Goal: Task Accomplishment & Management: Complete application form

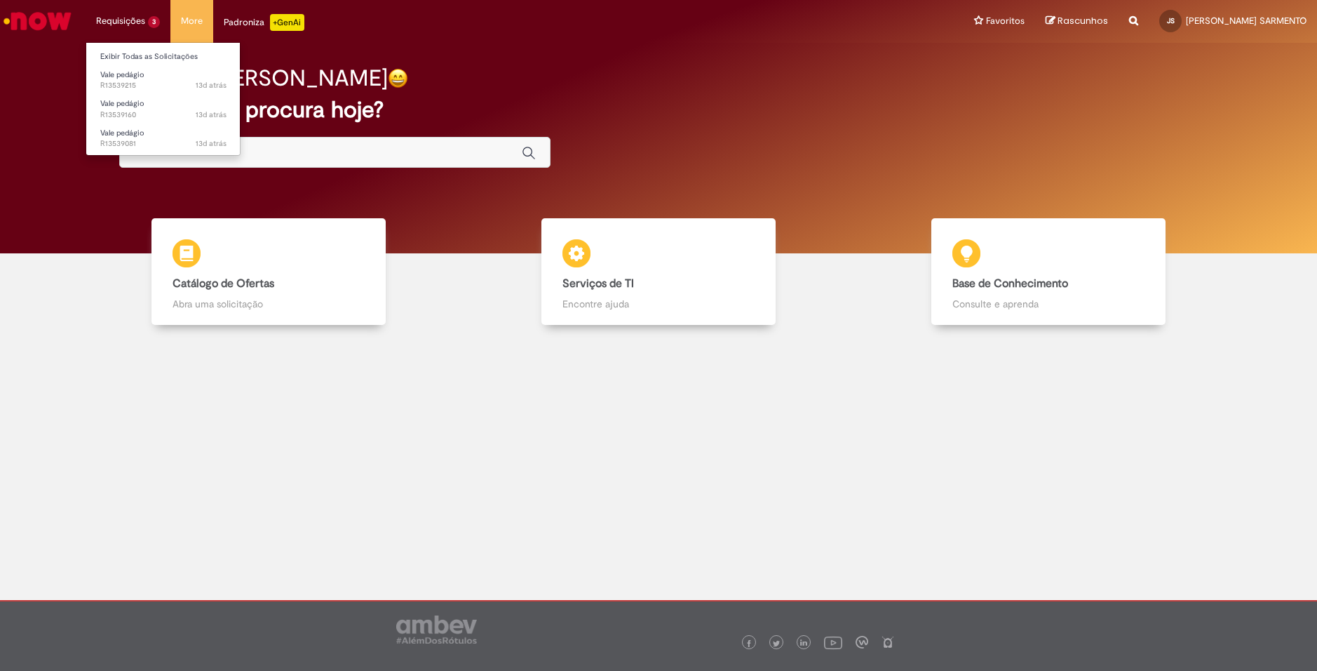
click at [123, 65] on li "Vale pedágio 13d atrás 13 dias atrás R13539215" at bounding box center [163, 79] width 154 height 29
click at [120, 60] on ul "Exibir Todas as Solicitações Vale pedágio 13d atrás 13 dias atrás R13539215 Val…" at bounding box center [163, 99] width 155 height 114
click at [119, 56] on link "Exibir Todas as Solicitações" at bounding box center [163, 56] width 154 height 15
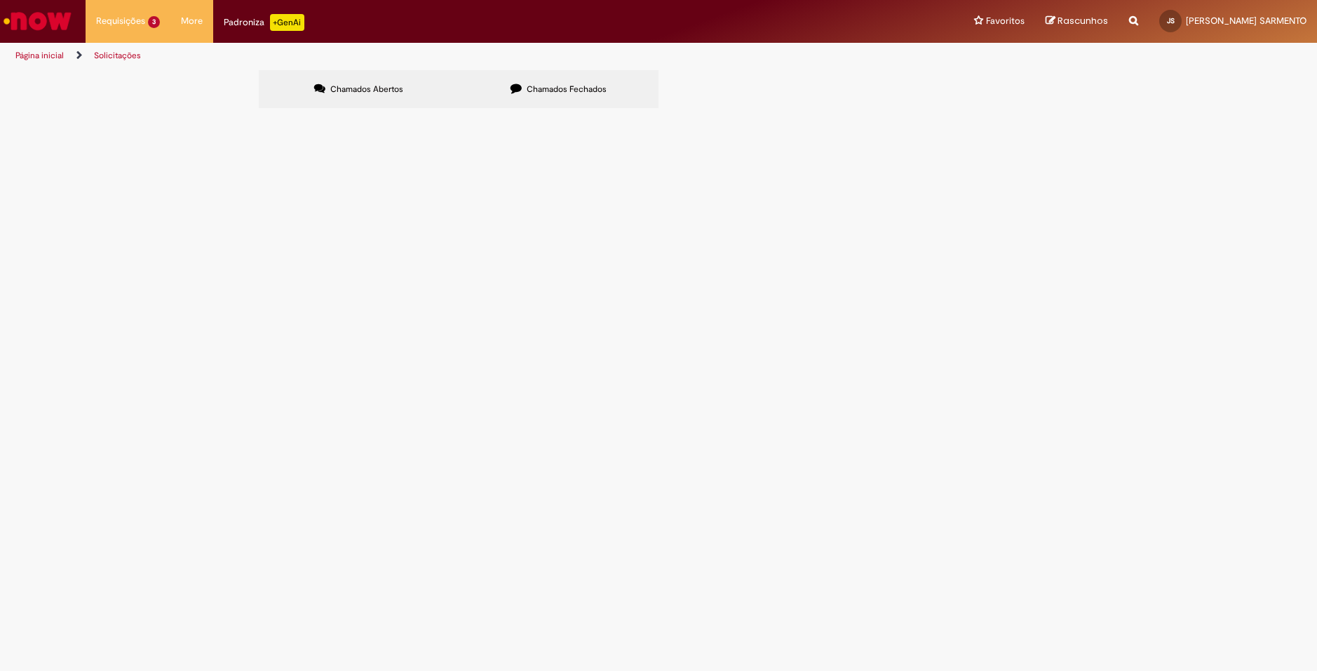
click at [137, 112] on div "Chamados Abertos Chamados Fechados Itens solicitados Exportar como PDF Exportar…" at bounding box center [658, 91] width 1317 height 42
click at [0, 0] on span "Vale pedágio" at bounding box center [0, 0] width 0 height 0
click at [0, 0] on span "bom dia! segue evidencias que esta cadastrado 7 eixos e esta sendo pago pedágio…" at bounding box center [0, 0] width 0 height 0
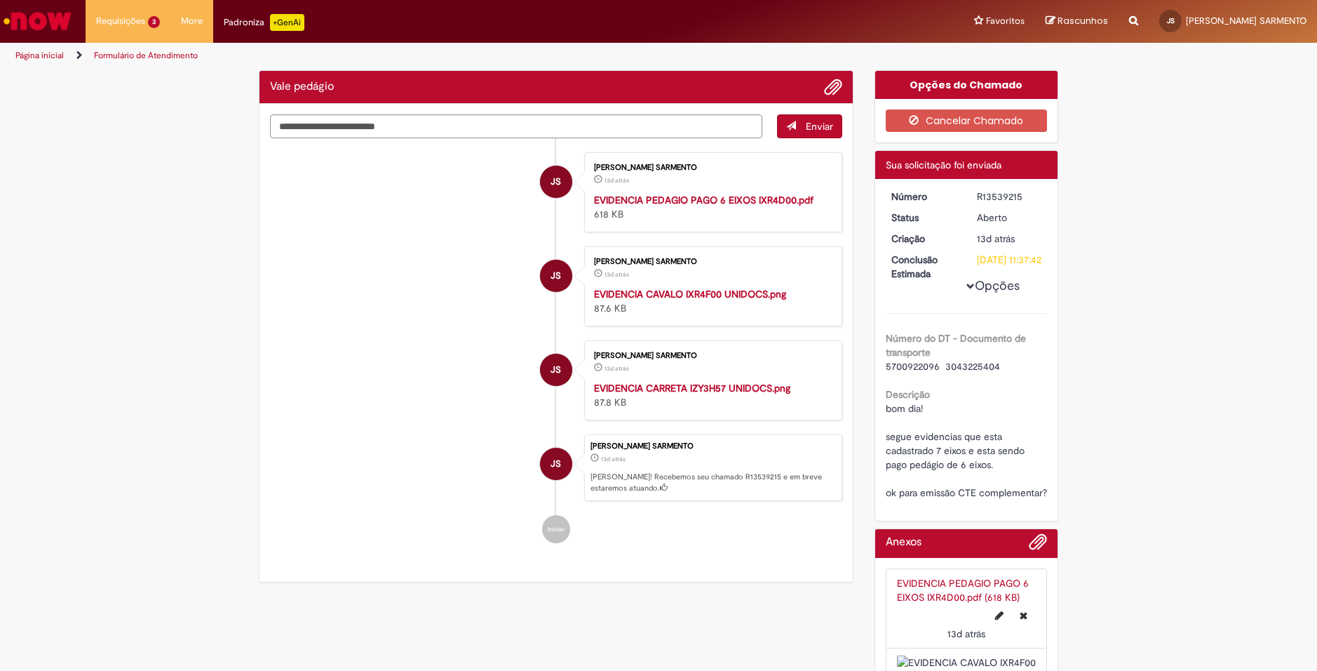
click at [70, 25] on img "Ir para a Homepage" at bounding box center [37, 21] width 72 height 28
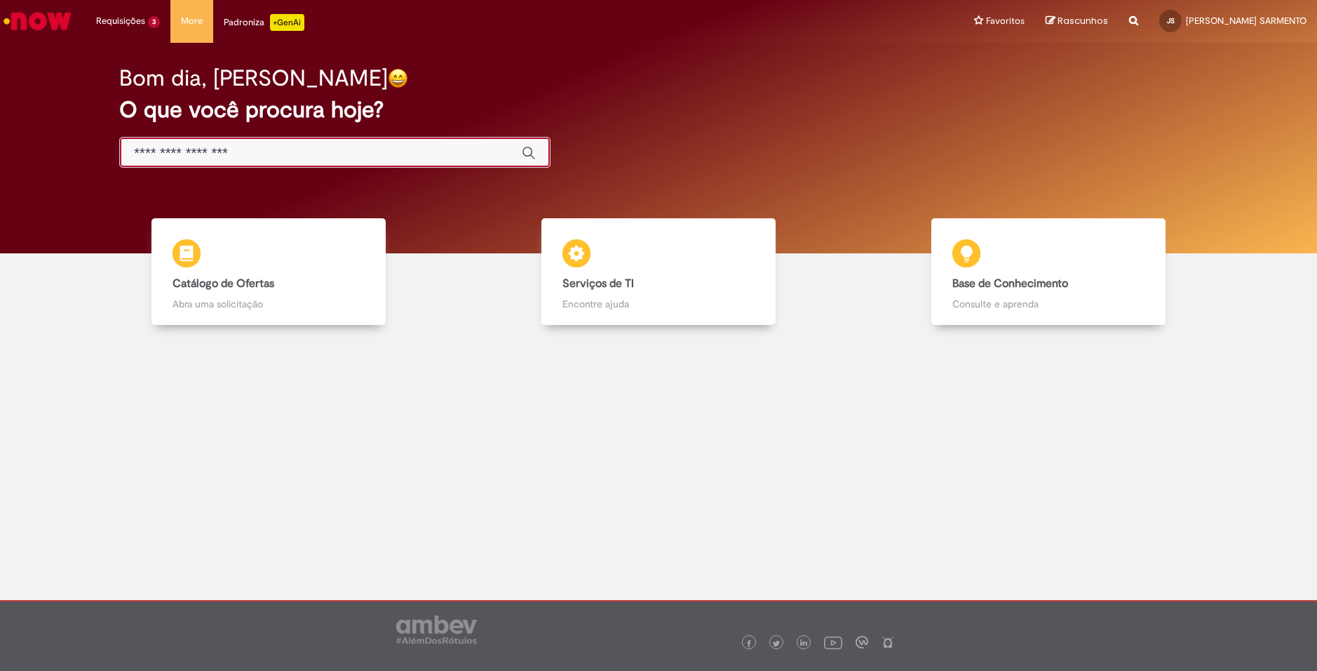
click at [276, 159] on input "Basta digitar aqui" at bounding box center [321, 153] width 374 height 16
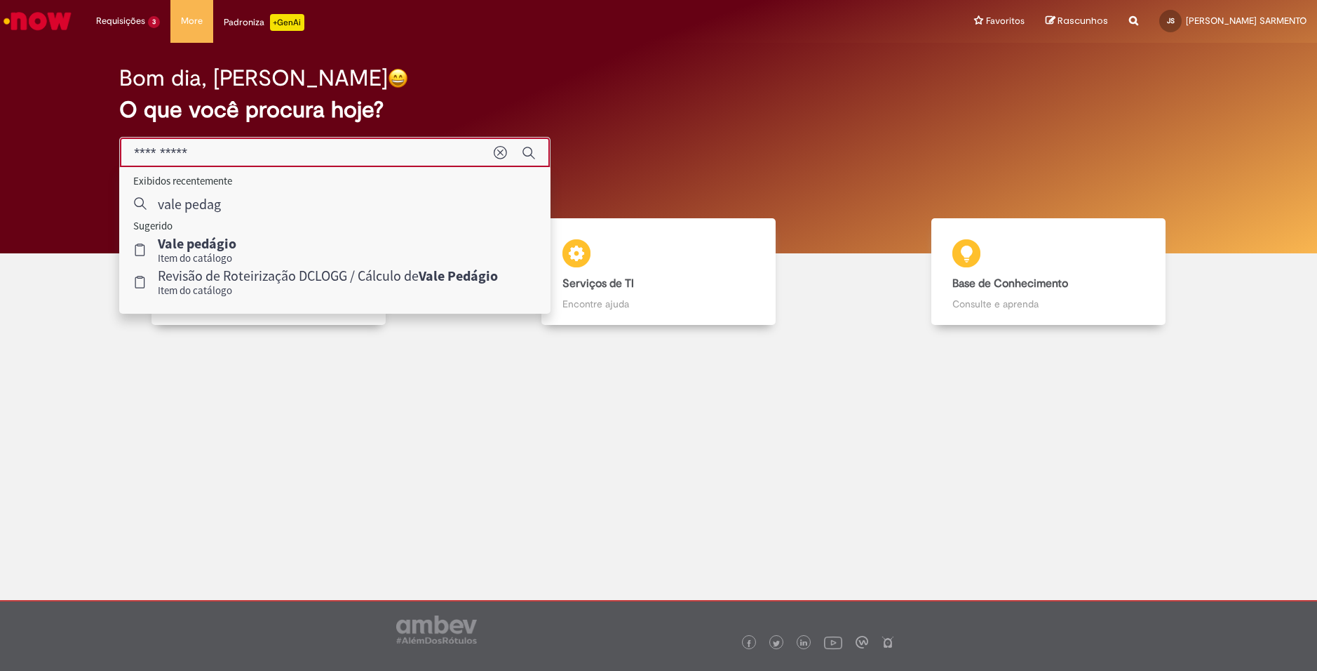
type input "**********"
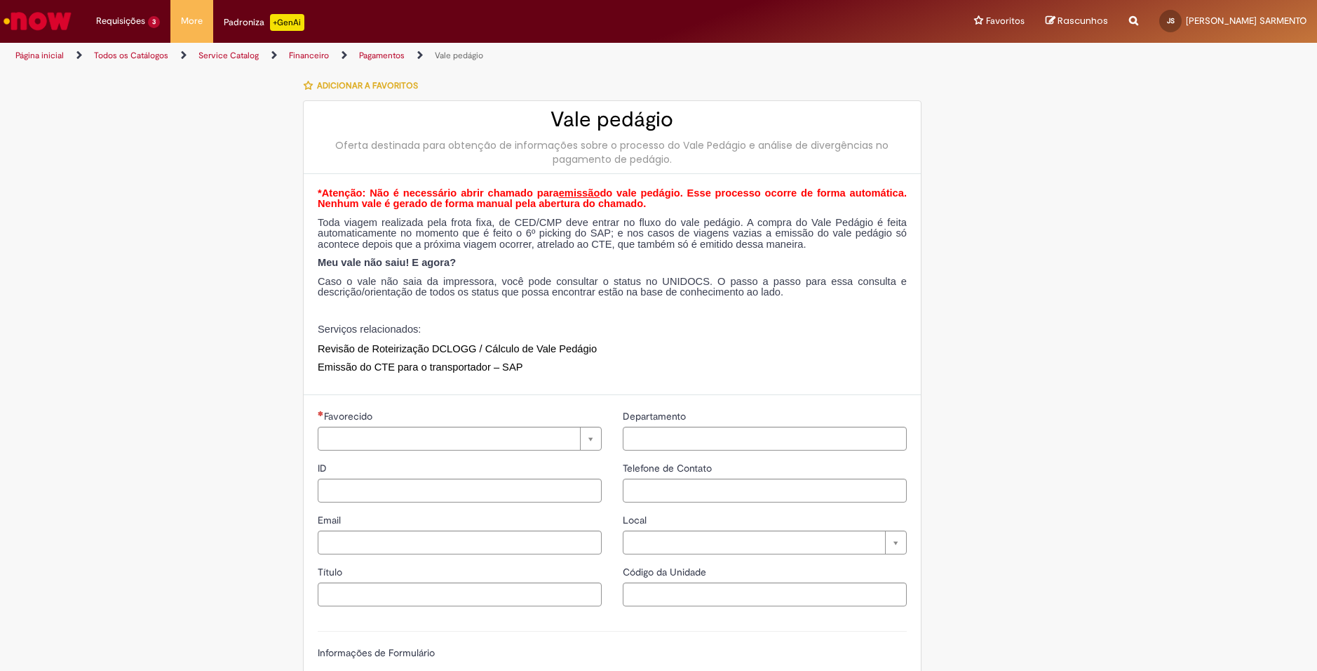
type input "**********"
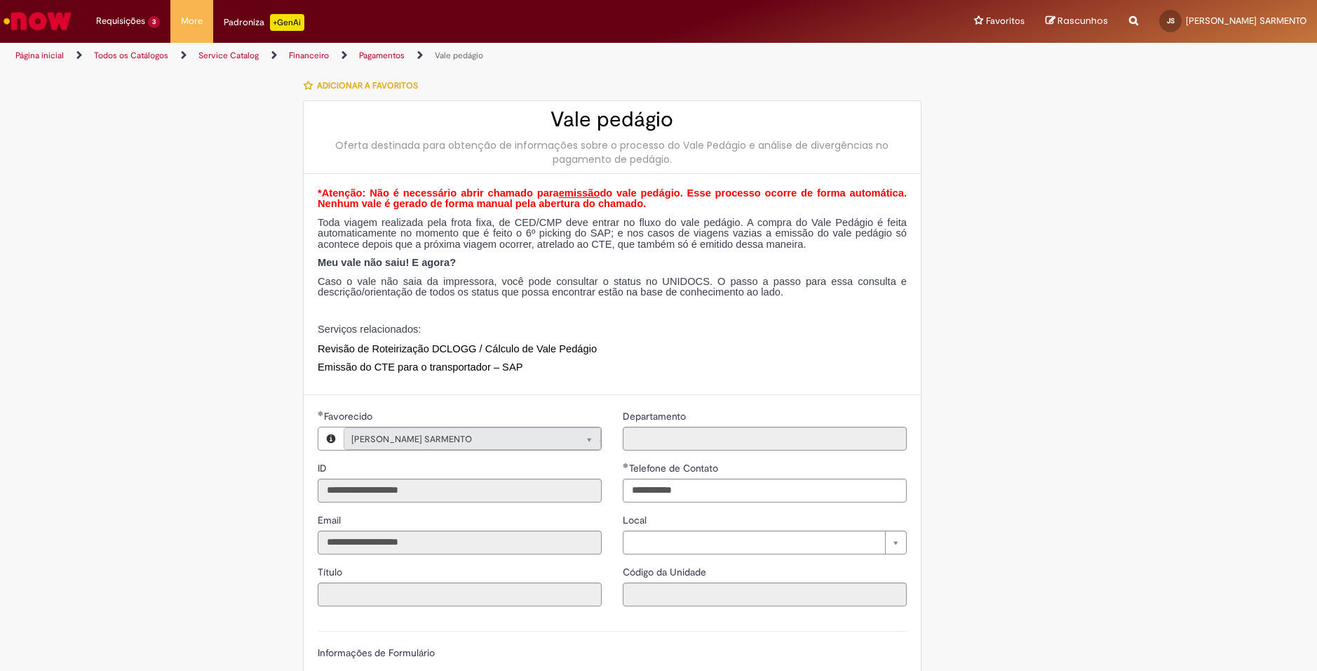
type input "**********"
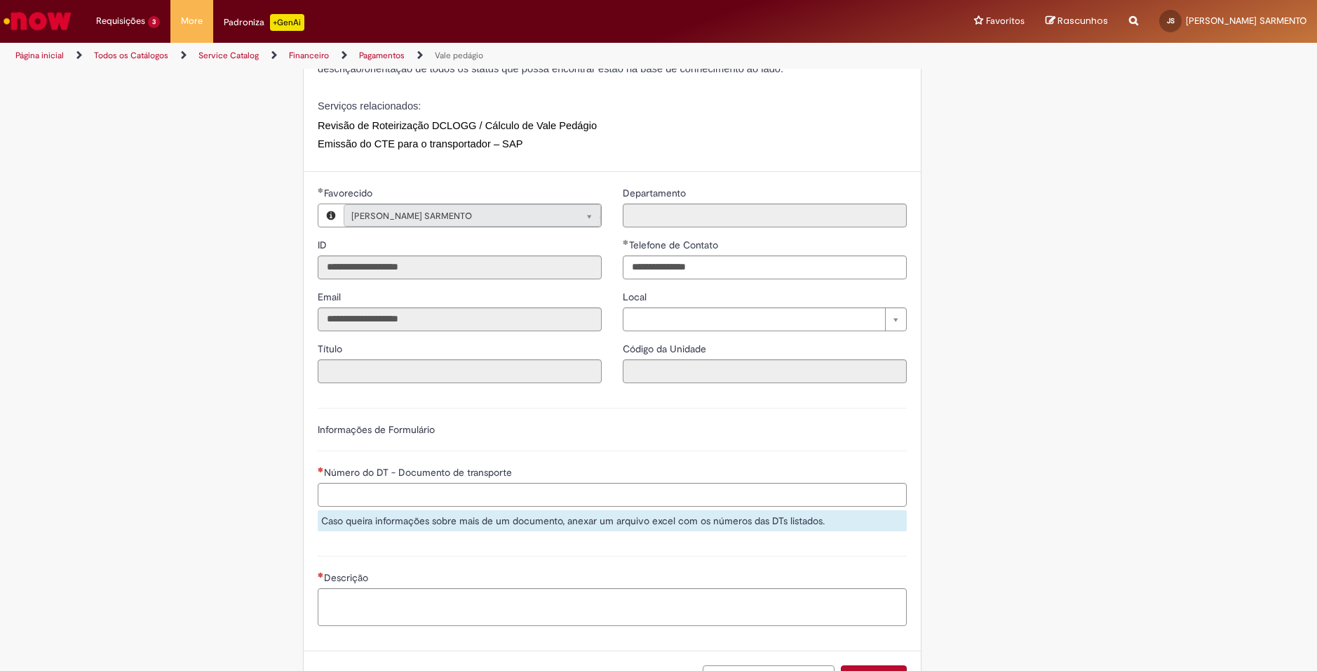
scroll to position [336, 0]
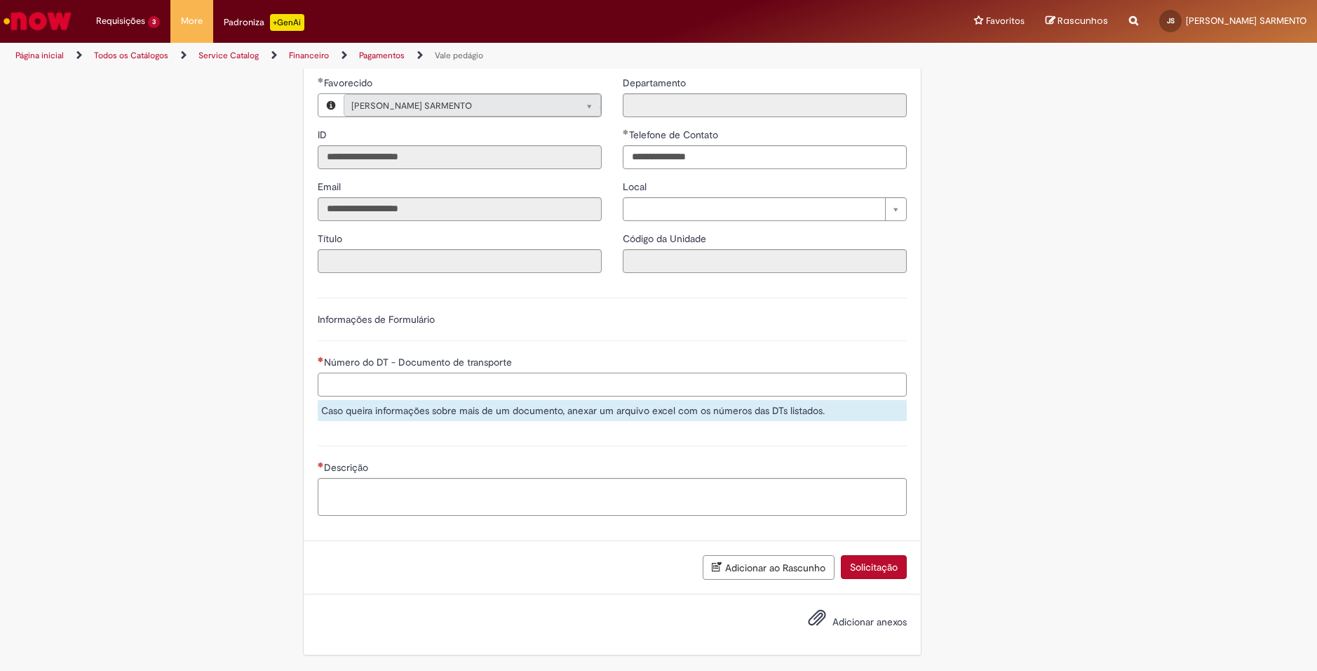
click at [361, 387] on input "Número do DT - Documento de transporte" at bounding box center [612, 385] width 589 height 24
click at [365, 390] on input "Número do DT - Documento de transporte" at bounding box center [612, 385] width 589 height 24
click at [430, 491] on textarea "Descrição" at bounding box center [612, 497] width 589 height 38
click at [400, 375] on input "Número do DT - Documento de transporte" at bounding box center [612, 385] width 589 height 24
click at [404, 384] on input "Número do DT - Documento de transporte" at bounding box center [612, 385] width 589 height 24
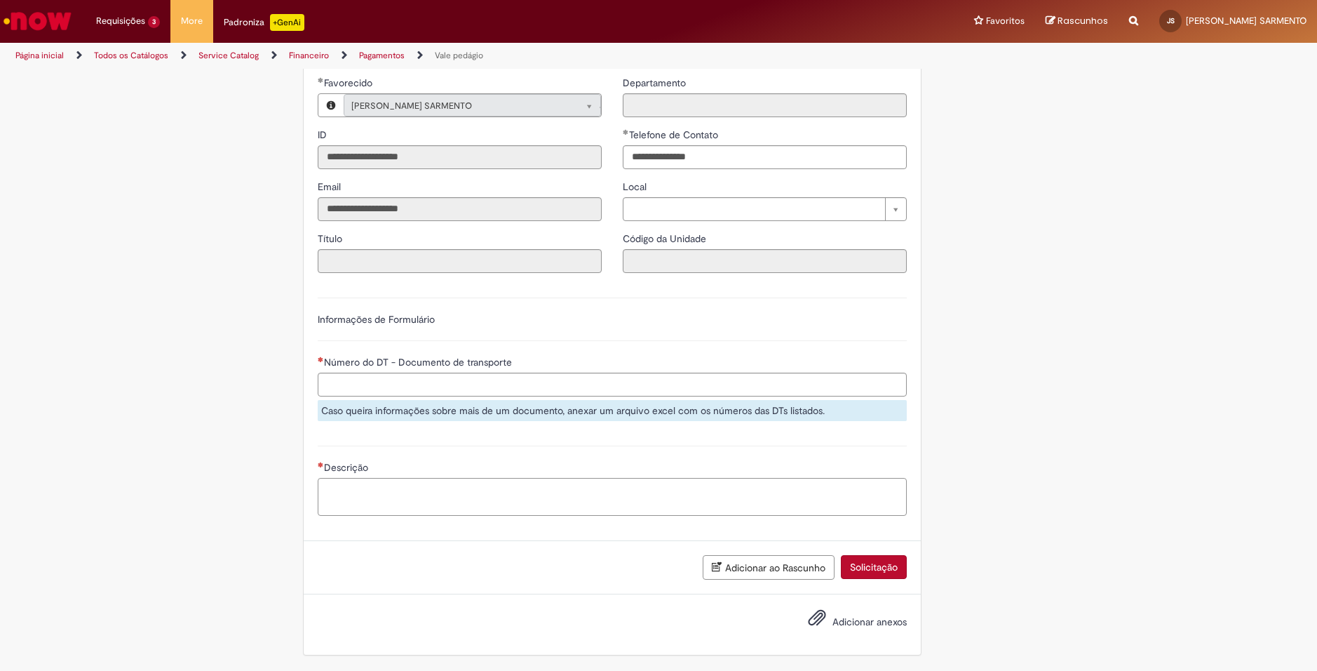
click at [382, 502] on textarea "Descrição" at bounding box center [612, 497] width 589 height 38
type textarea "*"
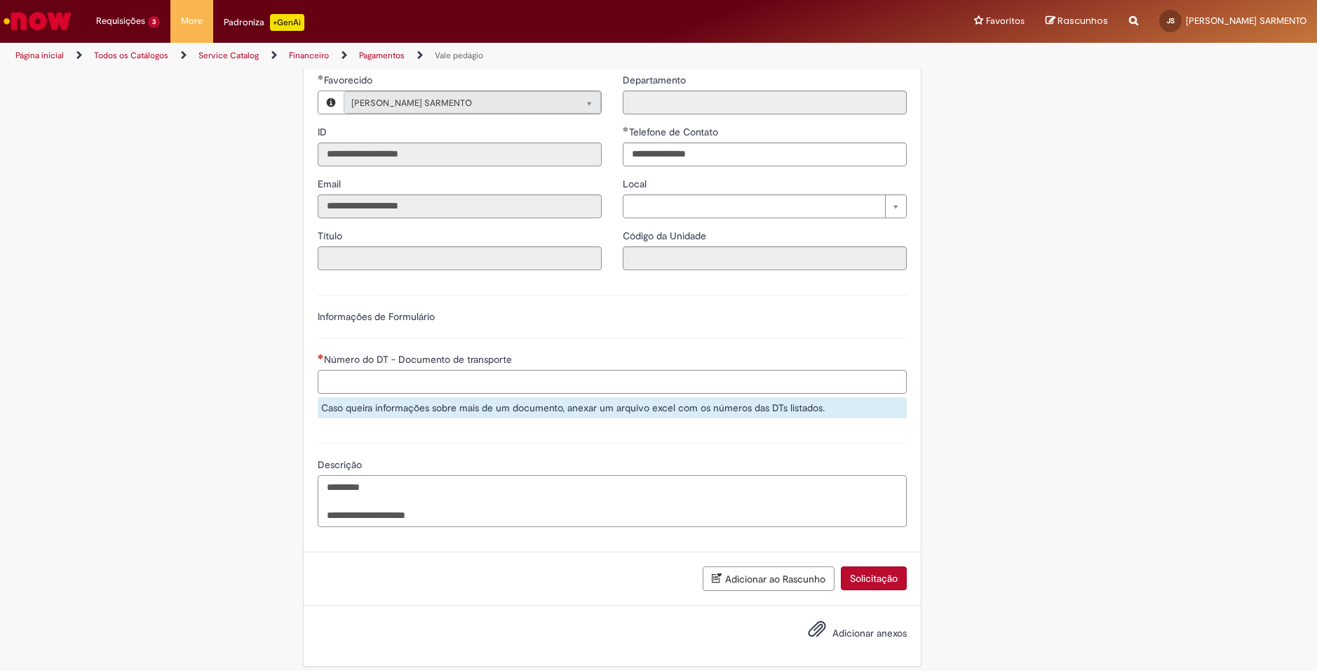
click at [459, 524] on textarea "**********" at bounding box center [612, 501] width 589 height 52
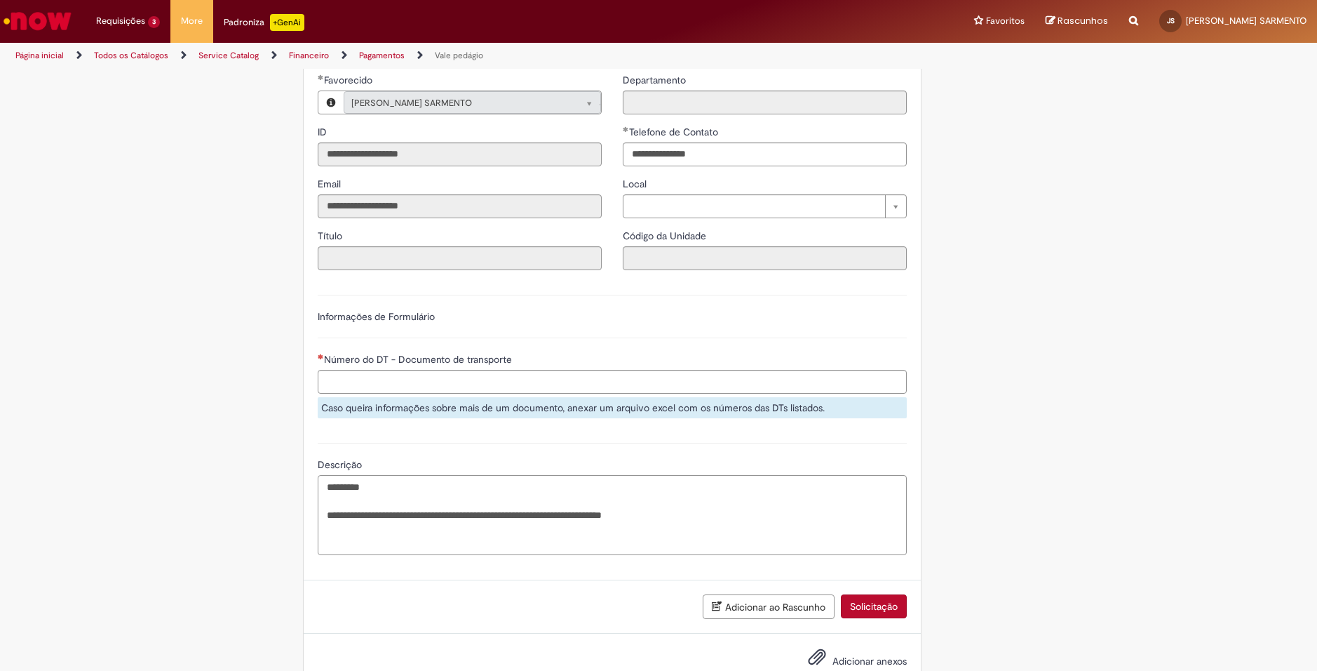
paste textarea "Descrição"
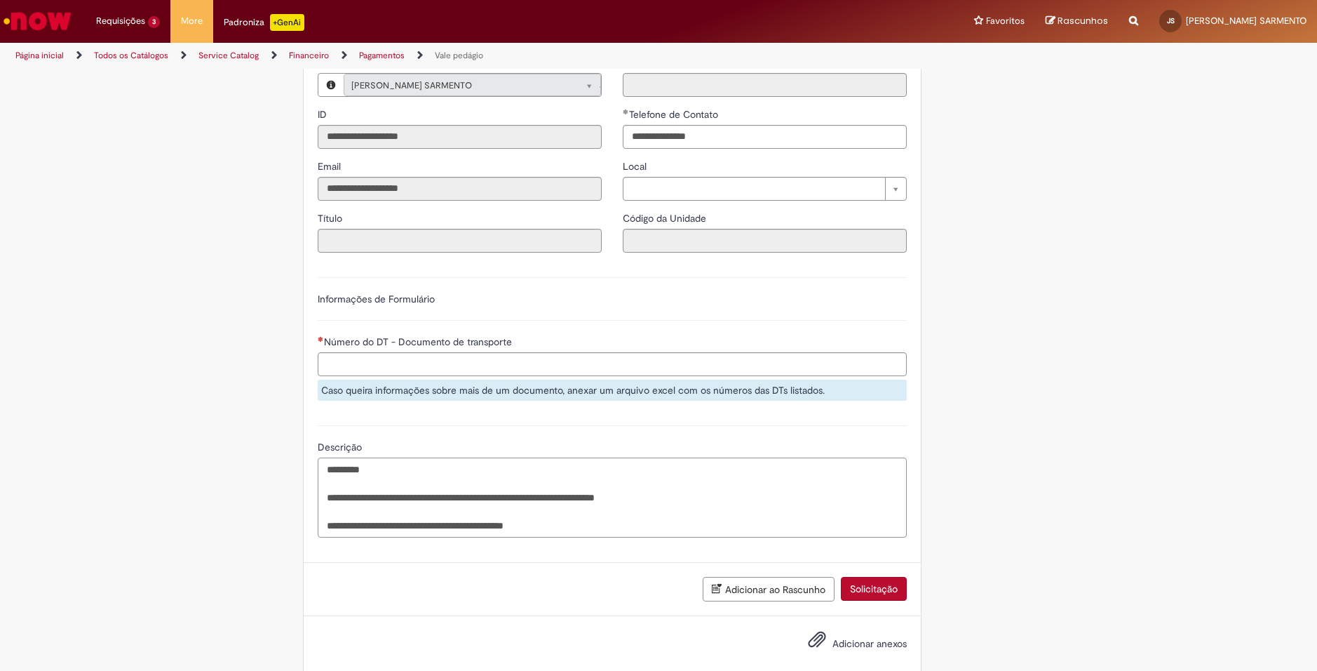
scroll to position [378, 0]
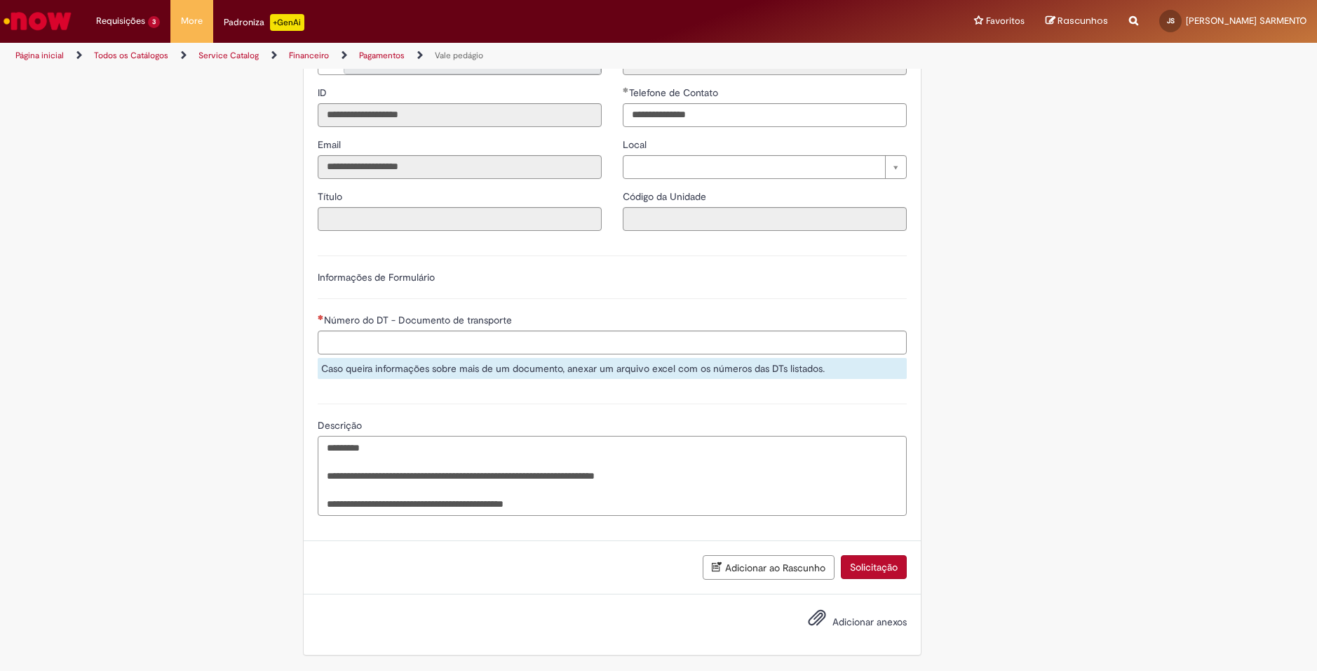
type textarea "**********"
click at [848, 626] on span "Adicionar anexos" at bounding box center [870, 621] width 74 height 13
click at [0, 0] on input "Adicionar anexos" at bounding box center [0, 0] width 0 height 0
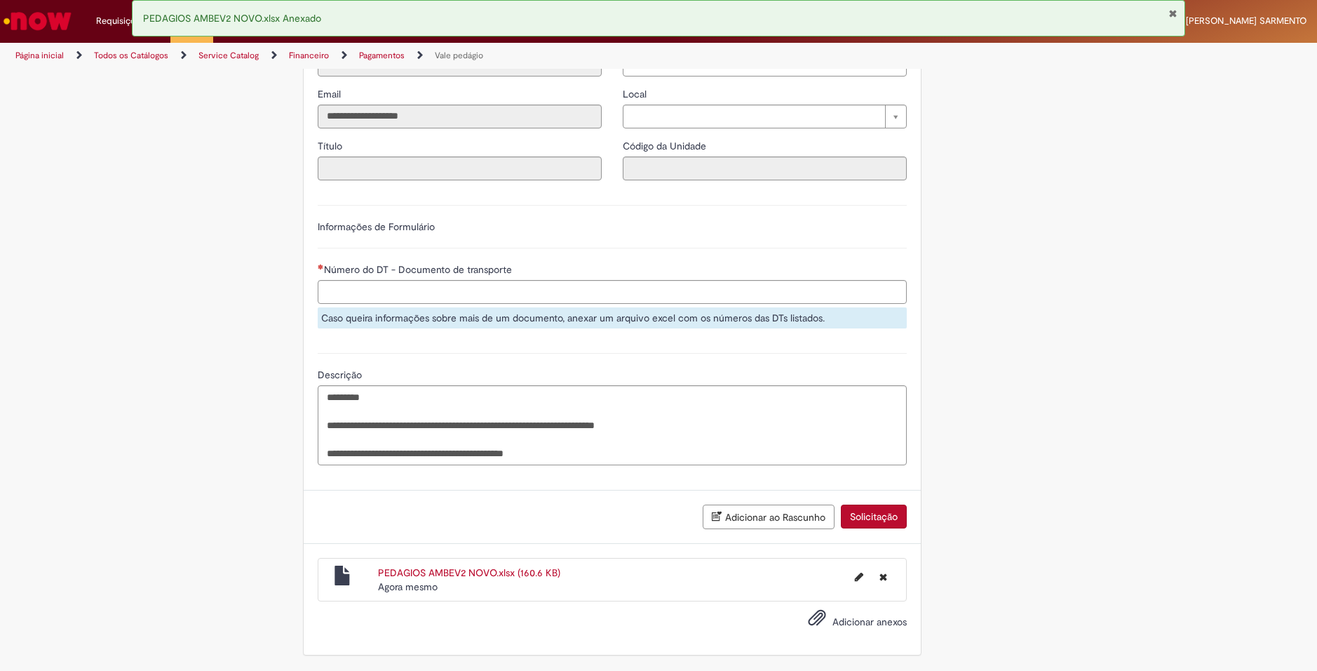
click at [873, 518] on button "Solicitação" at bounding box center [874, 516] width 66 height 24
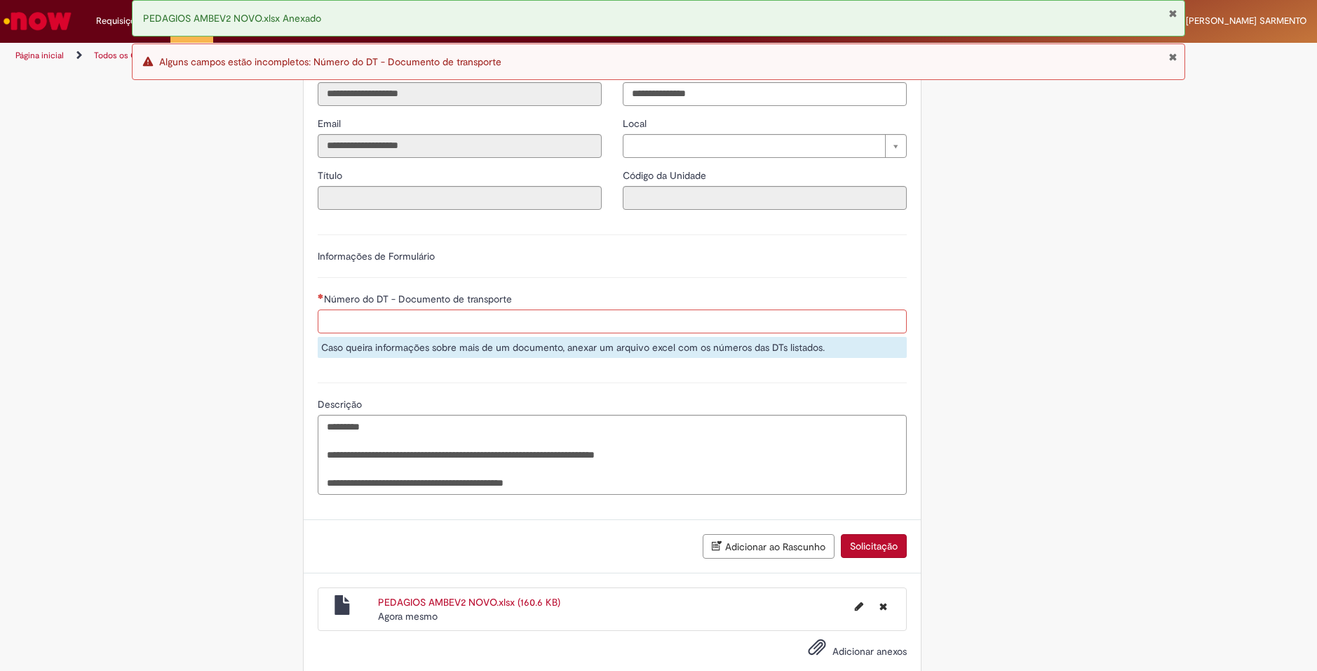
click at [376, 323] on input "Número do DT - Documento de transporte" at bounding box center [612, 321] width 589 height 24
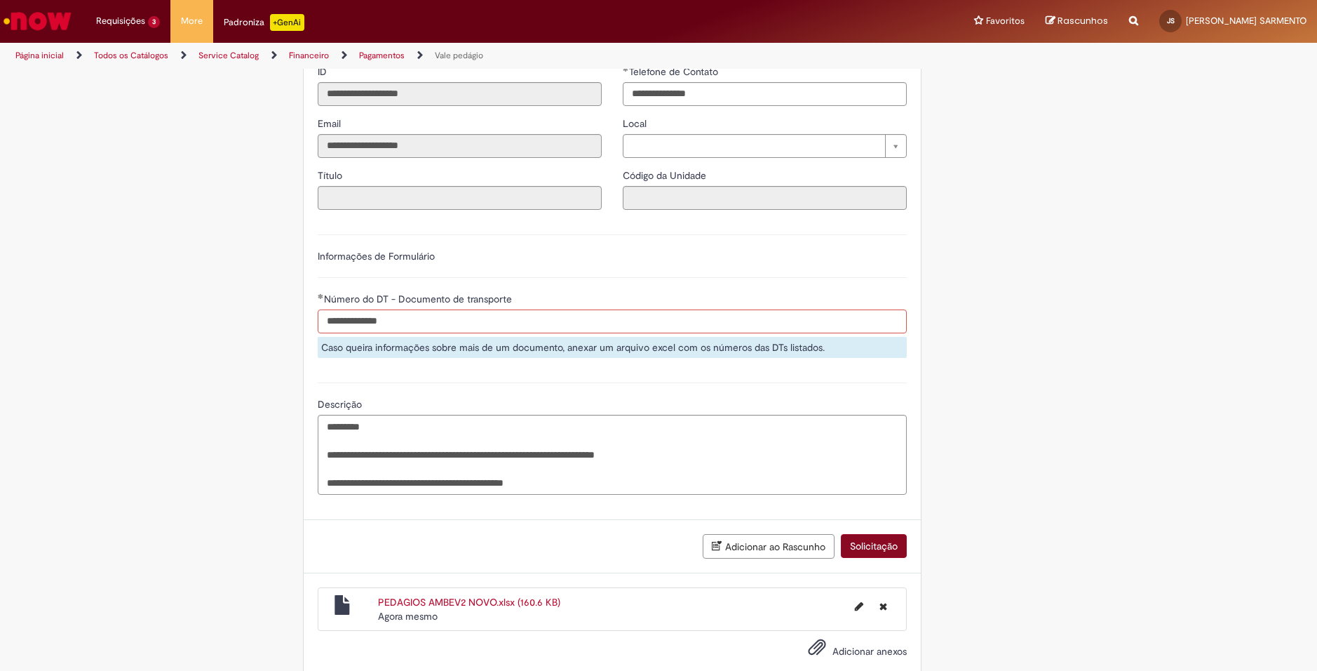
type input "**********"
click at [875, 543] on div "Adicionar ao Rascunho Solicitação" at bounding box center [612, 546] width 617 height 53
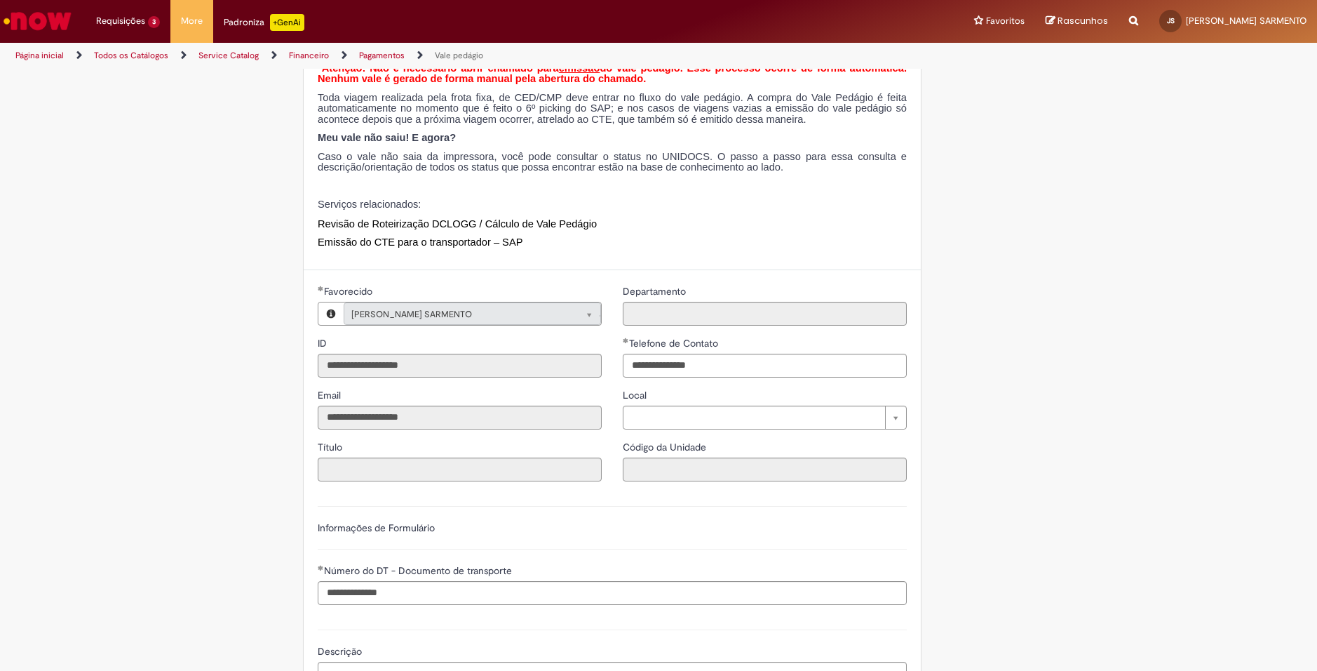
scroll to position [0, 0]
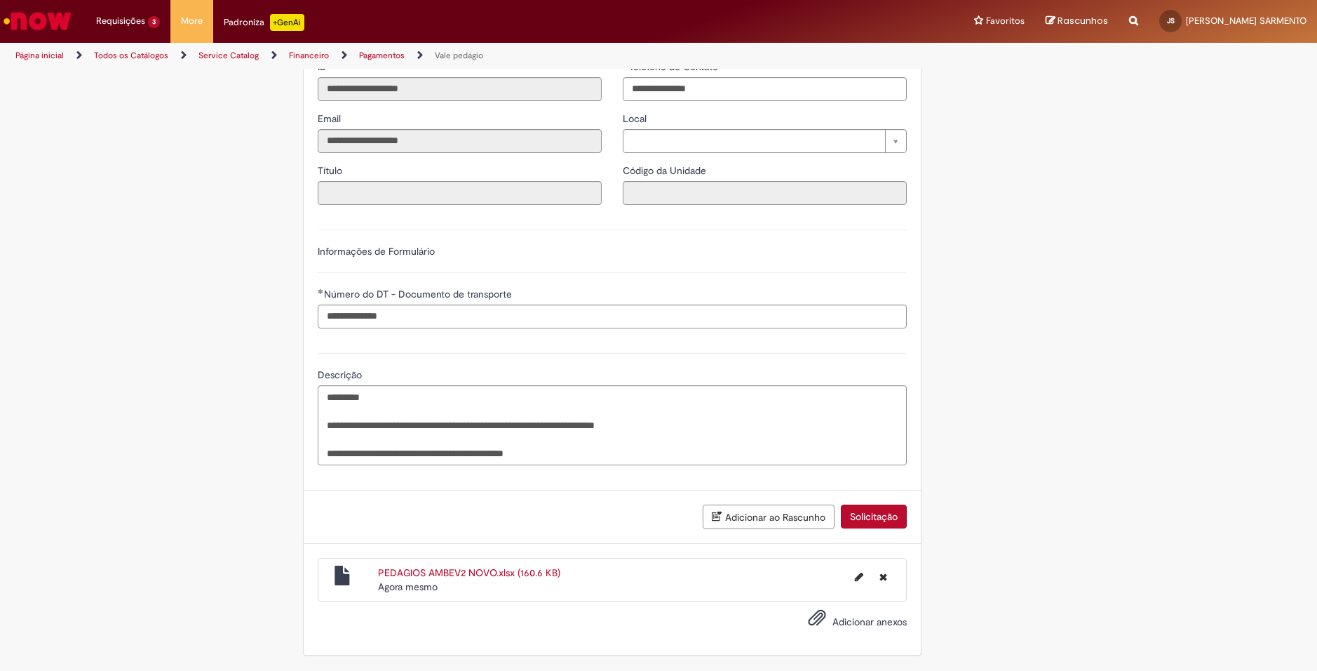
click at [884, 518] on button "Solicitação" at bounding box center [874, 516] width 66 height 24
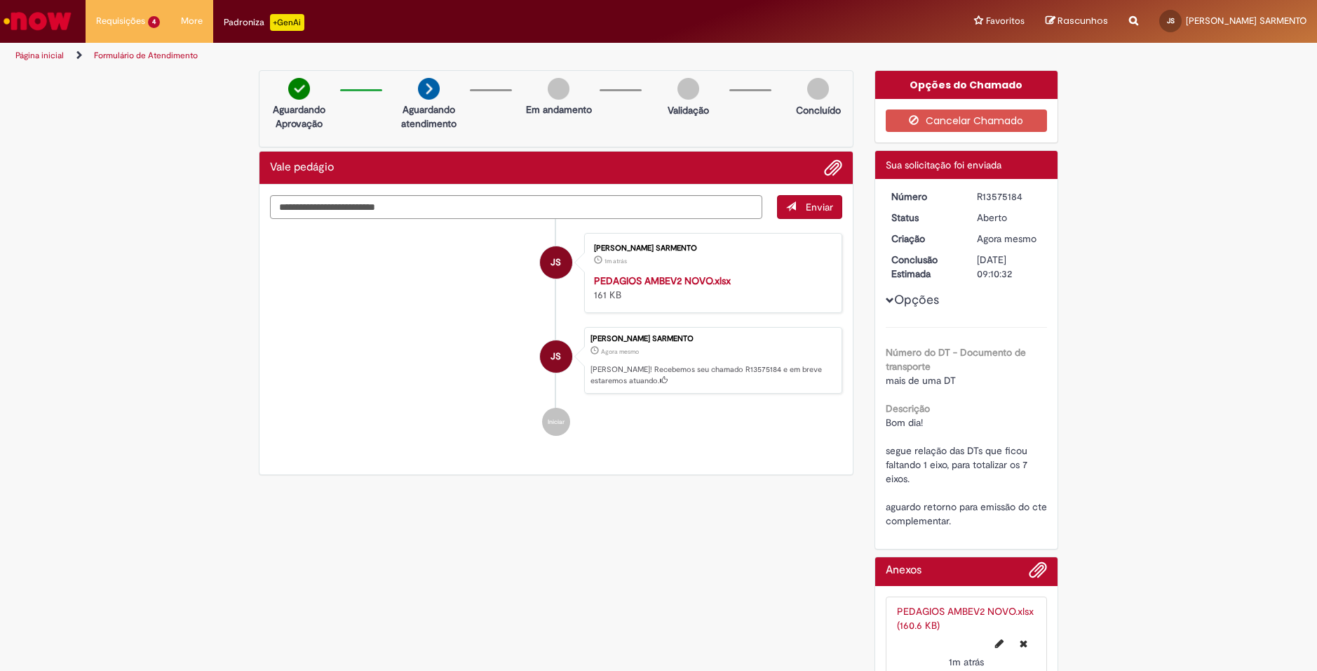
click at [987, 192] on div "R13575184" at bounding box center [1009, 196] width 65 height 14
click at [204, 56] on link "Exibir Todas as Solicitações" at bounding box center [163, 56] width 154 height 15
